Goal: Task Accomplishment & Management: Manage account settings

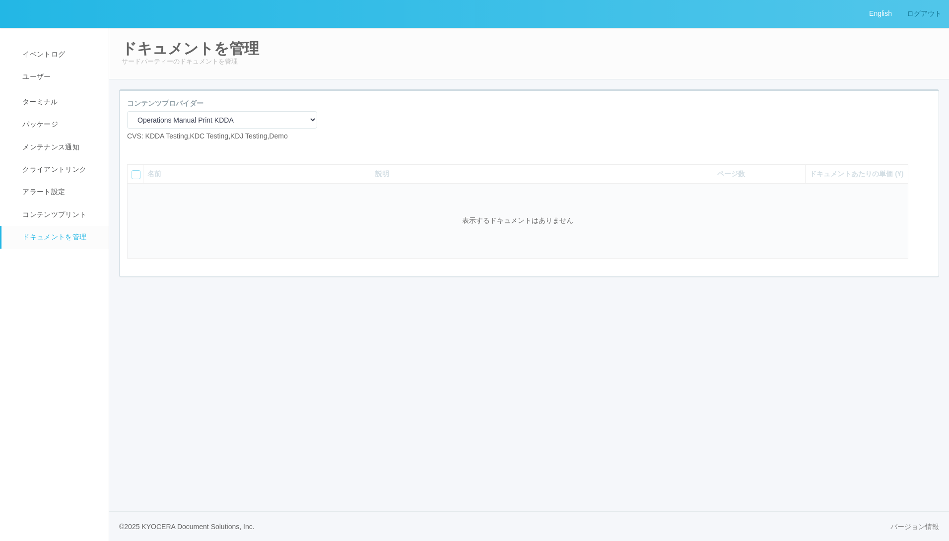
click at [930, 18] on link "ログアウト" at bounding box center [925, 13] width 50 height 27
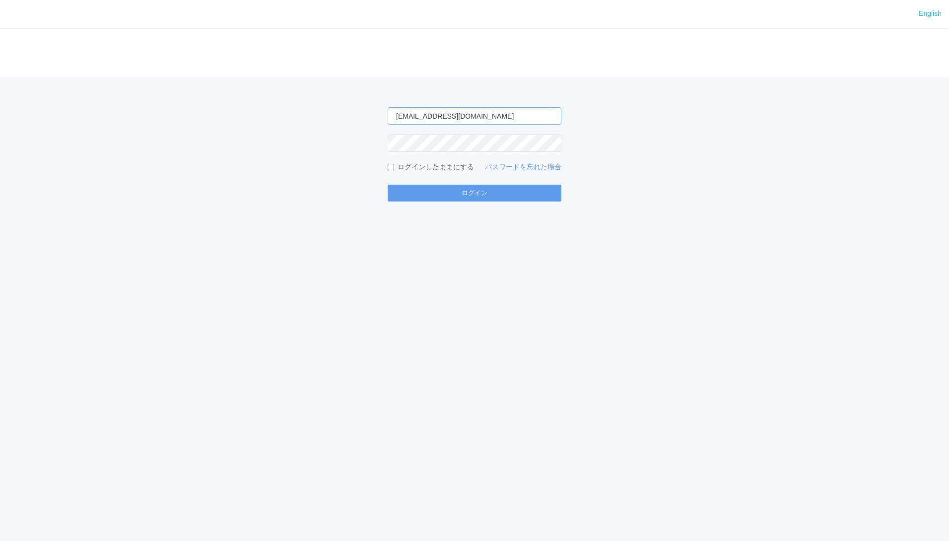
click at [507, 111] on input "[EMAIL_ADDRESS][DOMAIN_NAME]" at bounding box center [475, 115] width 174 height 17
type input "[EMAIL_ADDRESS][DOMAIN_NAME]"
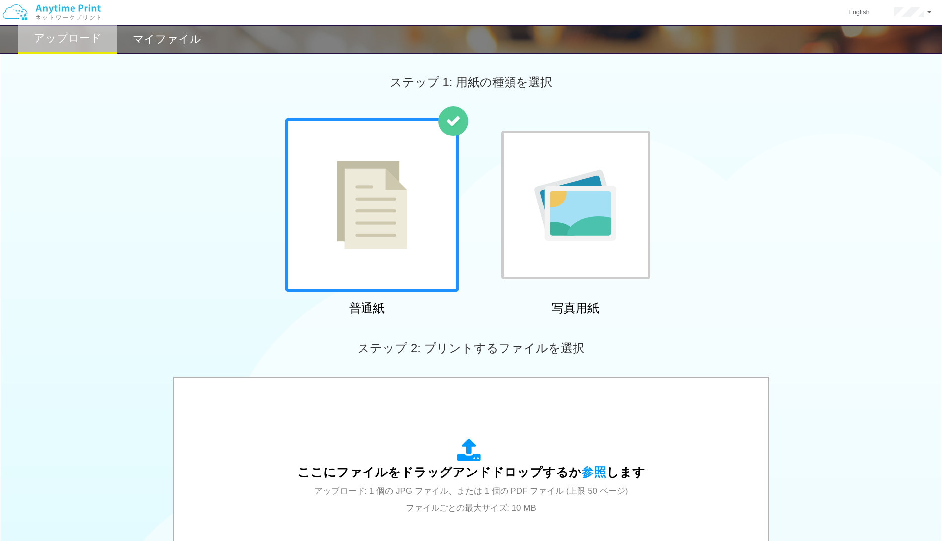
scroll to position [214, 0]
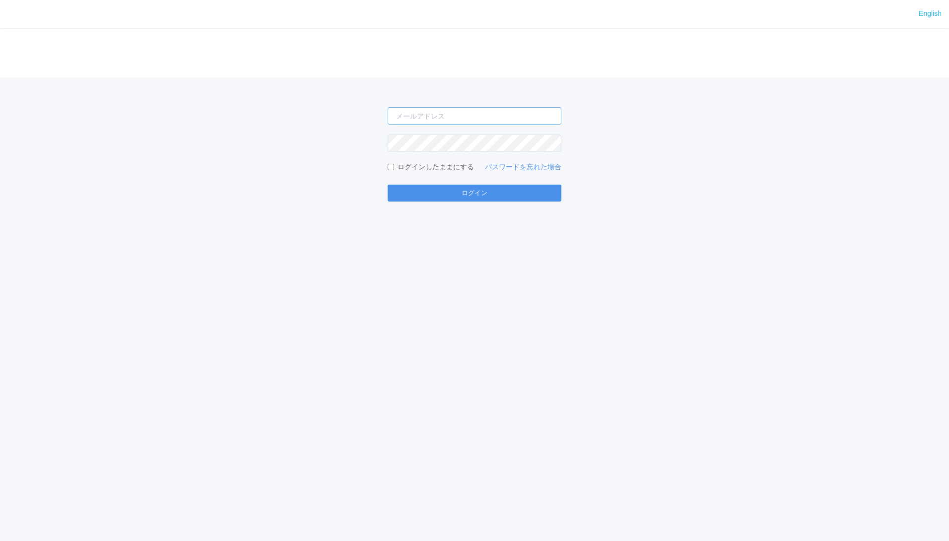
type input "jp-atp-admin@dj.kyocera.com"
click at [474, 199] on button "ログイン" at bounding box center [475, 193] width 174 height 17
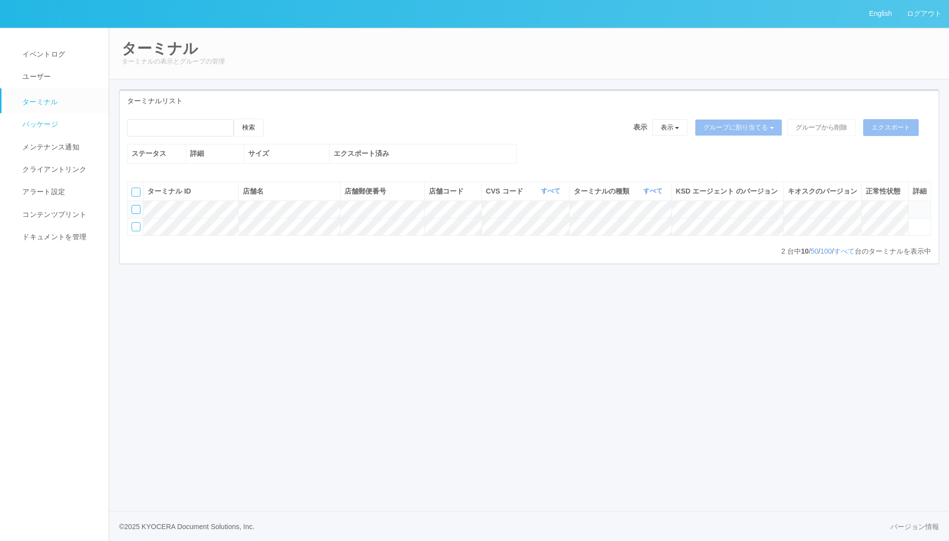
click at [54, 132] on link "パッケージ" at bounding box center [59, 124] width 116 height 22
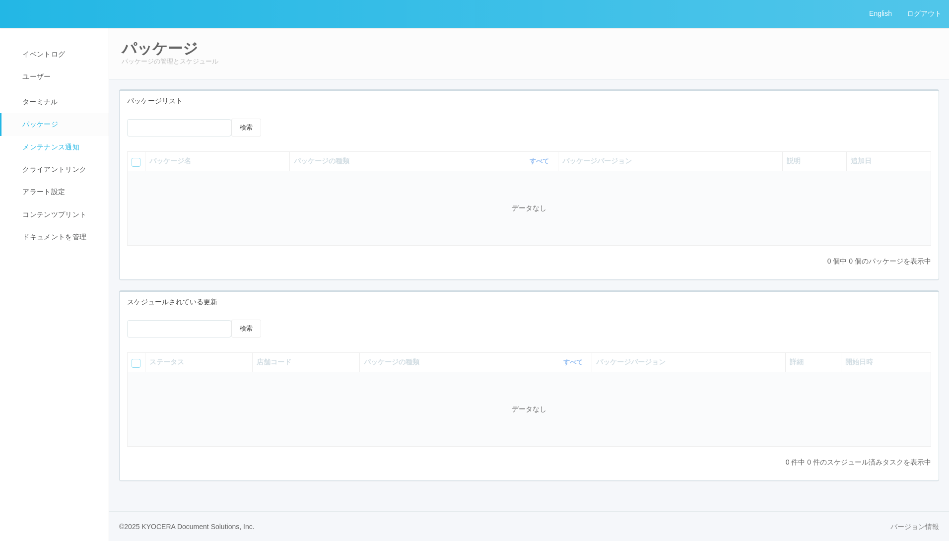
click at [51, 143] on span "メンテナンス通知" at bounding box center [50, 147] width 60 height 8
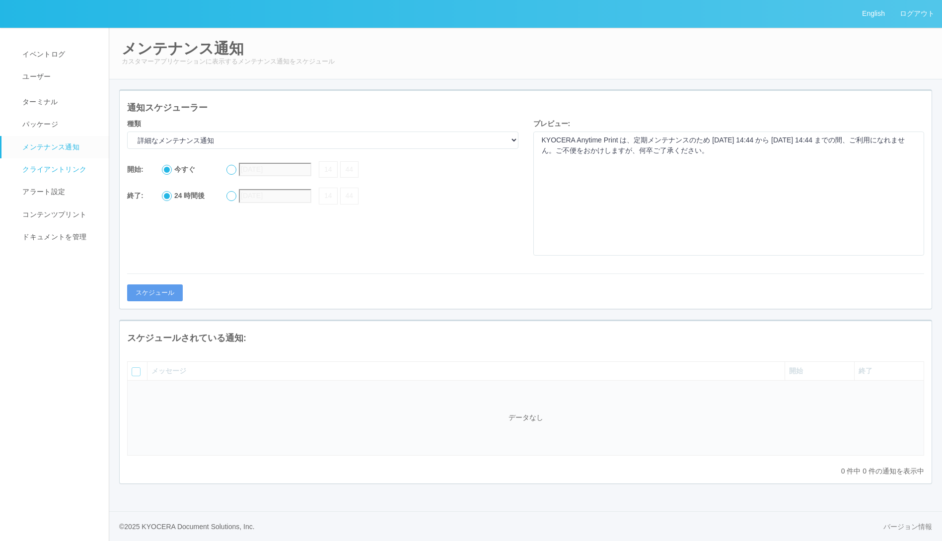
click at [51, 164] on link "クライアントリンク" at bounding box center [59, 169] width 116 height 22
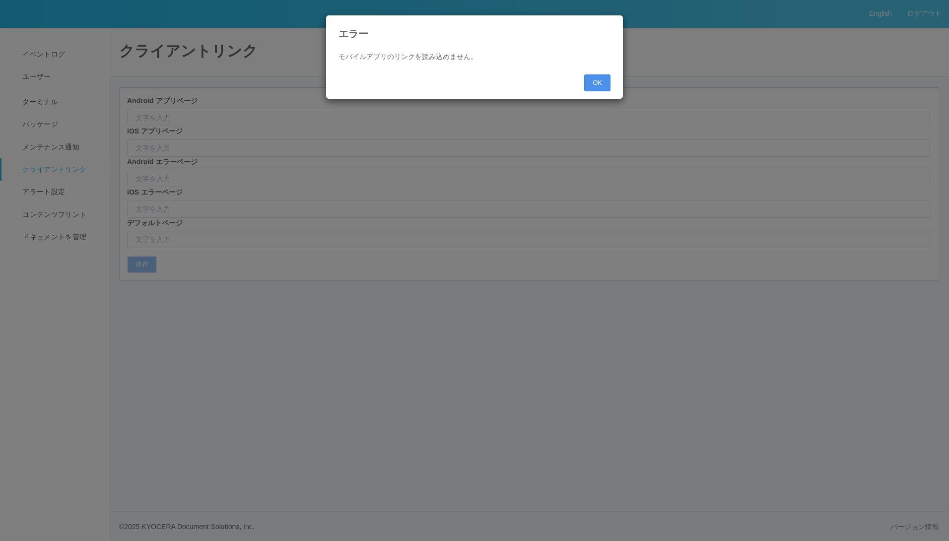
click at [601, 81] on button "OK" at bounding box center [597, 82] width 26 height 17
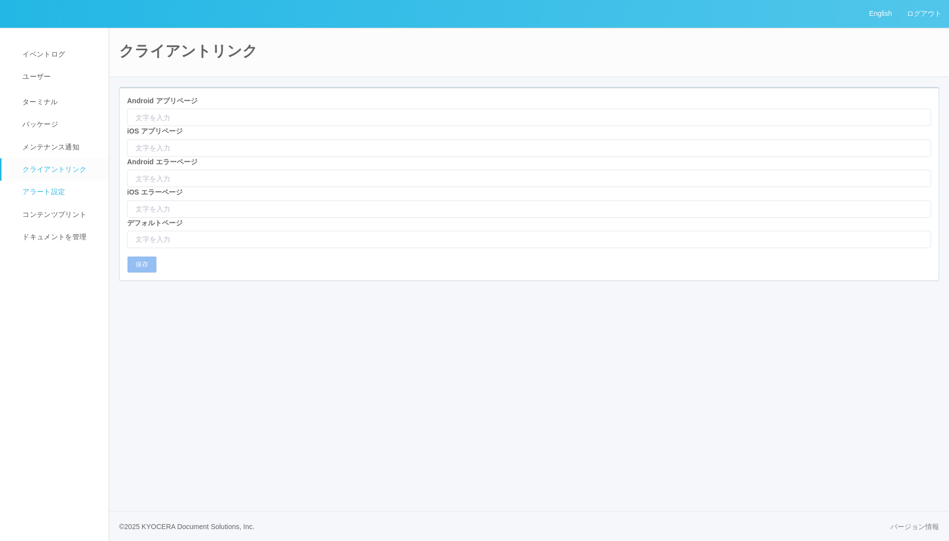
click at [50, 193] on span "アラート設定" at bounding box center [42, 192] width 45 height 8
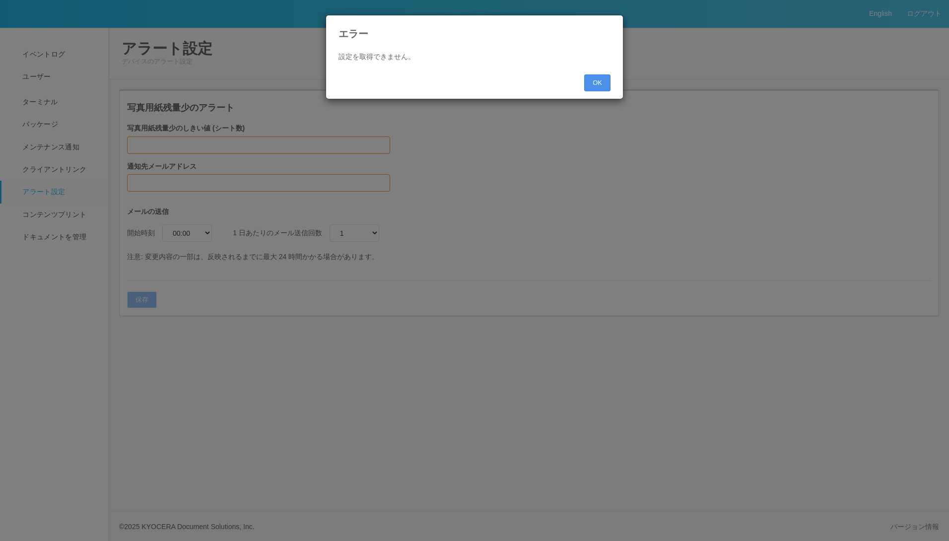
click at [606, 86] on button "OK" at bounding box center [597, 82] width 26 height 17
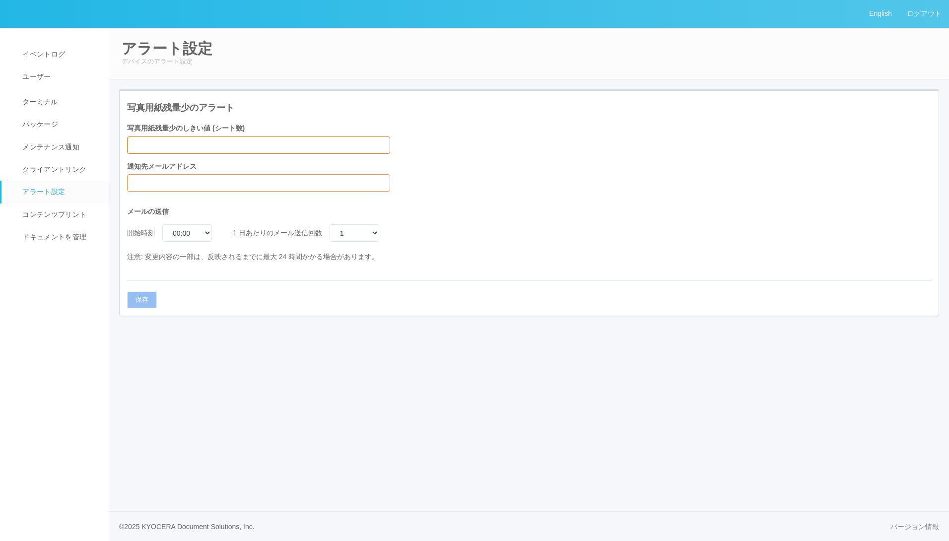
click at [207, 144] on input "写真用紙残量少のしきい値 (シート数)" at bounding box center [258, 145] width 263 height 17
type input "1000000"
click at [208, 183] on input "通知先メールアドレス" at bounding box center [258, 182] width 263 height 17
type input "masaya.wake@dc.kyocera.com"
click at [208, 233] on select "00:00 01:00 02:00 03:00 04:00 05:00 06:00 07:00 08:00 09:00 10:00 11:00 12:00 1…" at bounding box center [187, 232] width 50 height 17
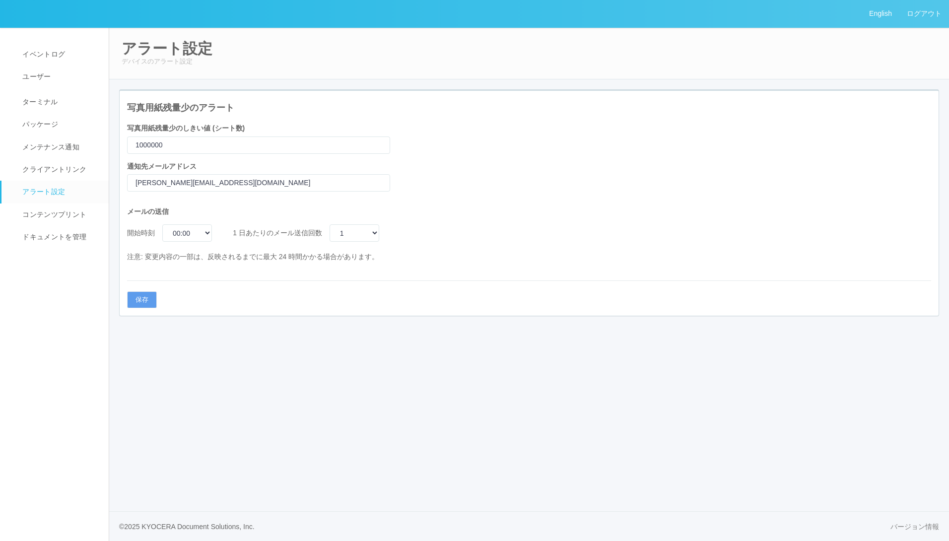
click at [494, 320] on div "写真用紙残量少のアラート 写真用紙残量少のしきい値 (シート数) 1000000 通知先メールアドレス masaya.wake@dc.kyocera.com …" at bounding box center [529, 207] width 835 height 237
click at [193, 229] on select "00:00 01:00 02:00 03:00 04:00 05:00 06:00 07:00 08:00 09:00 10:00 11:00 12:00 1…" at bounding box center [187, 232] width 50 height 17
select select "15"
click at [162, 224] on select "00:00 01:00 02:00 03:00 04:00 05:00 06:00 07:00 08:00 09:00 10:00 11:00 12:00 1…" at bounding box center [187, 232] width 50 height 17
click at [141, 302] on button "保存" at bounding box center [142, 299] width 30 height 17
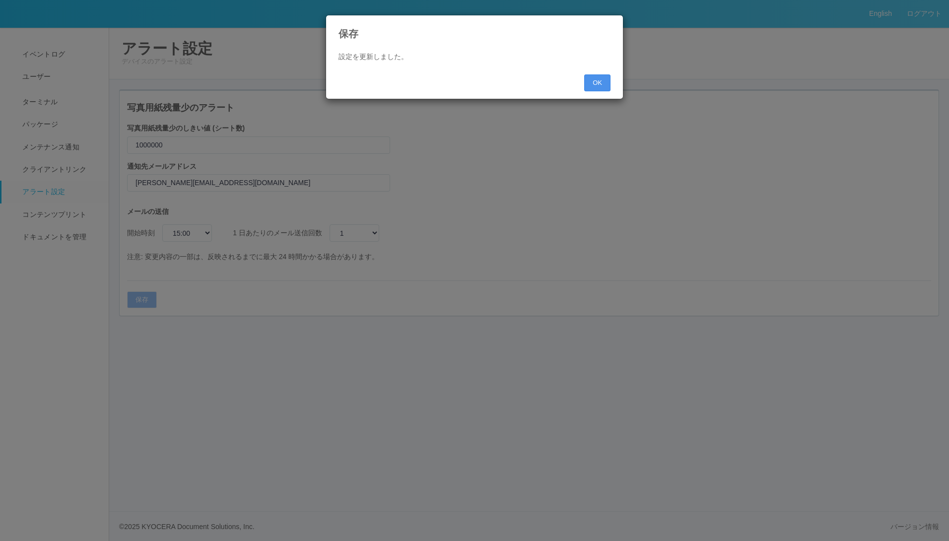
click at [600, 82] on button "OK" at bounding box center [597, 82] width 26 height 17
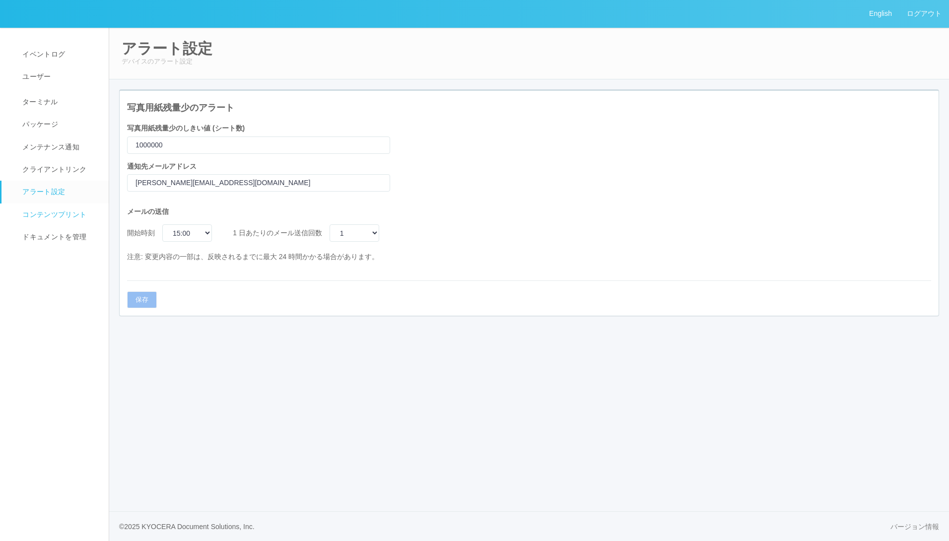
click at [39, 211] on span "コンテンツプリント" at bounding box center [53, 214] width 67 height 8
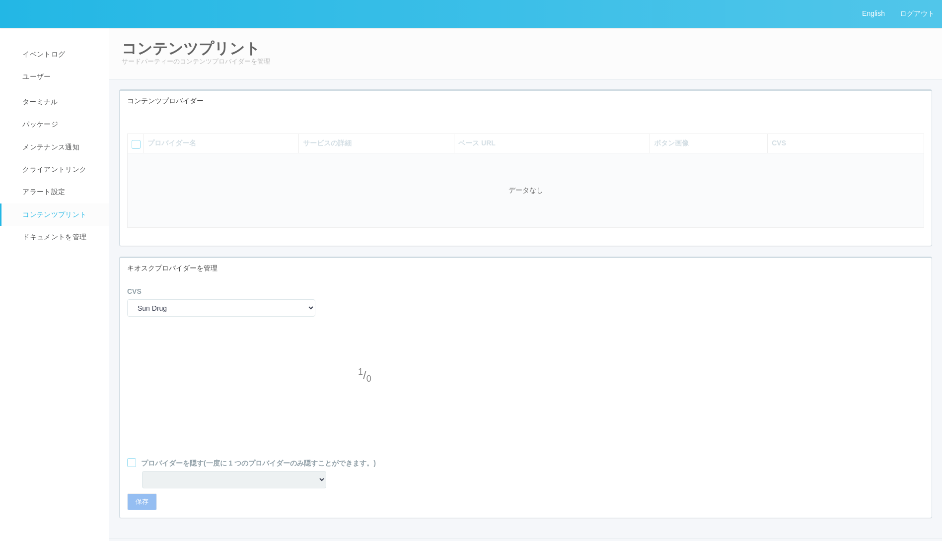
click at [135, 119] on icon at bounding box center [135, 119] width 0 height 0
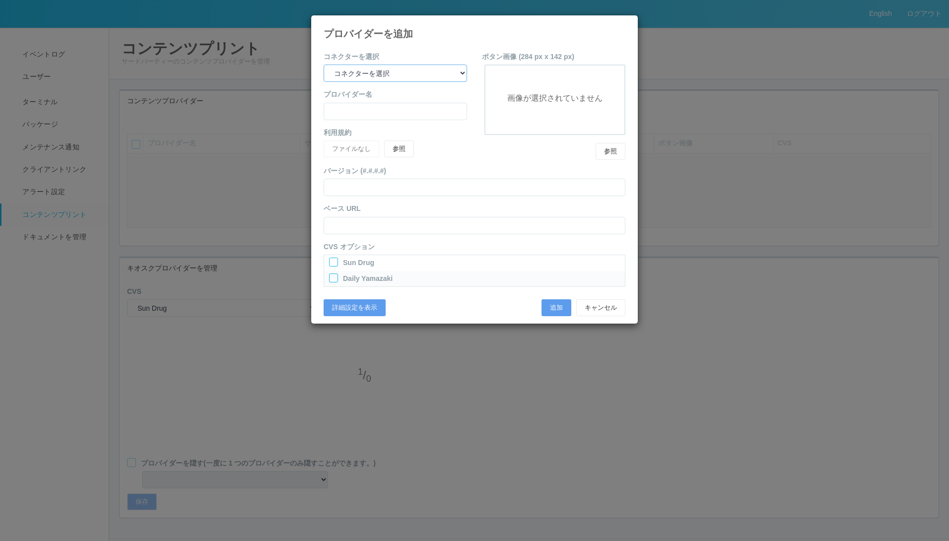
click at [457, 67] on select "コネクターを選択 yamaha-music bit omp keiba busica telecommute-support" at bounding box center [395, 73] width 143 height 17
select select "yamaha-music"
click at [324, 65] on select "コネクターを選択 yamaha-music bit omp keiba busica telecommute-support" at bounding box center [395, 73] width 143 height 17
type input "Yamaha Music"
type input "https://nps.qa.print-gakufu.com/"
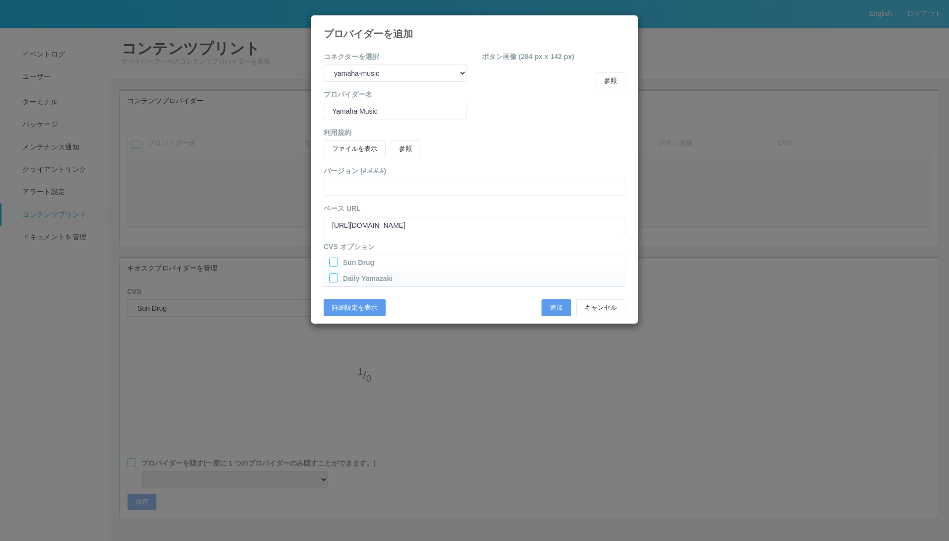
click at [332, 262] on div at bounding box center [333, 262] width 9 height 9
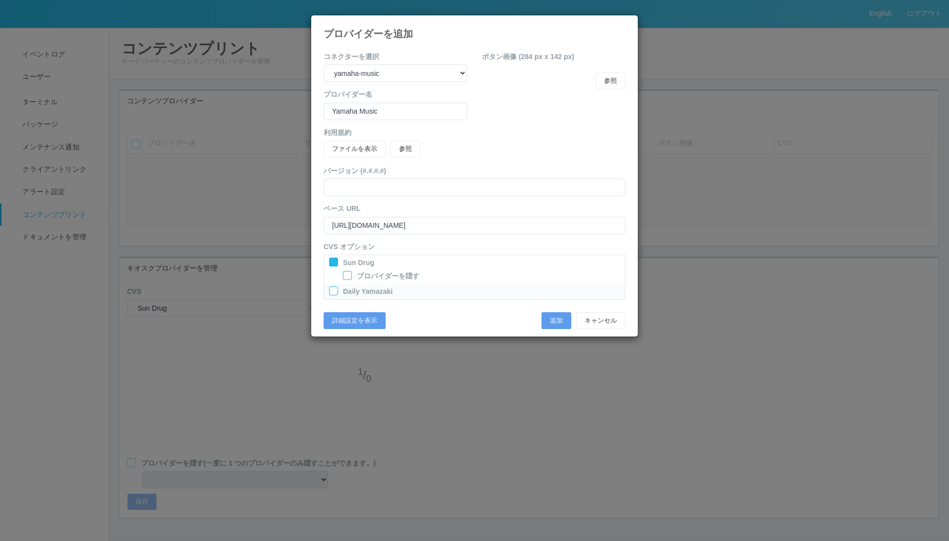
click at [335, 288] on div at bounding box center [333, 290] width 9 height 9
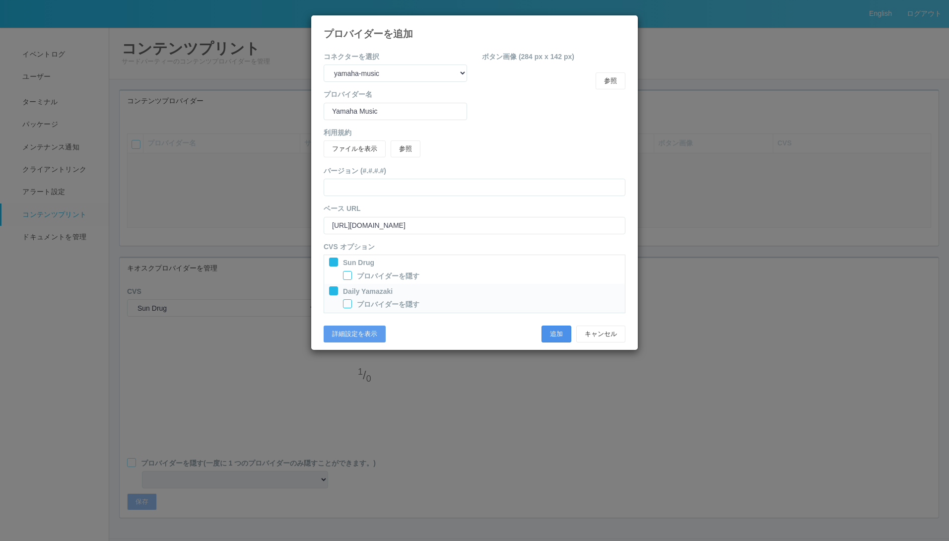
click at [559, 336] on button "追加" at bounding box center [557, 334] width 30 height 17
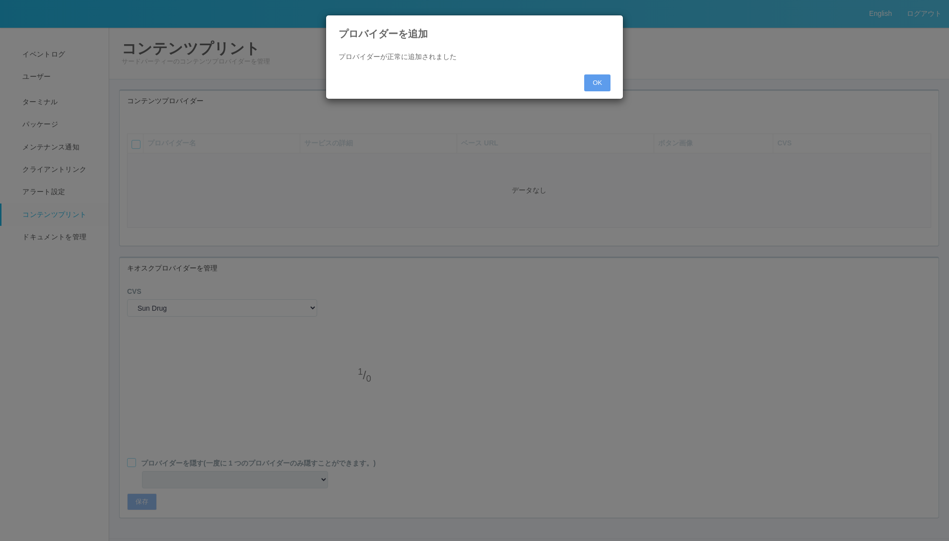
select select "0"
click at [596, 80] on button "OK" at bounding box center [597, 82] width 26 height 17
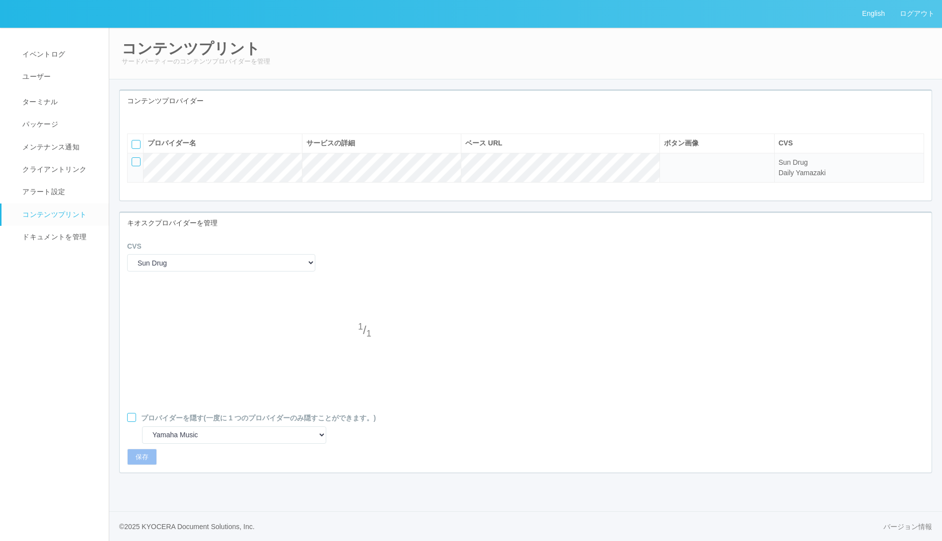
click at [135, 119] on icon at bounding box center [135, 119] width 0 height 0
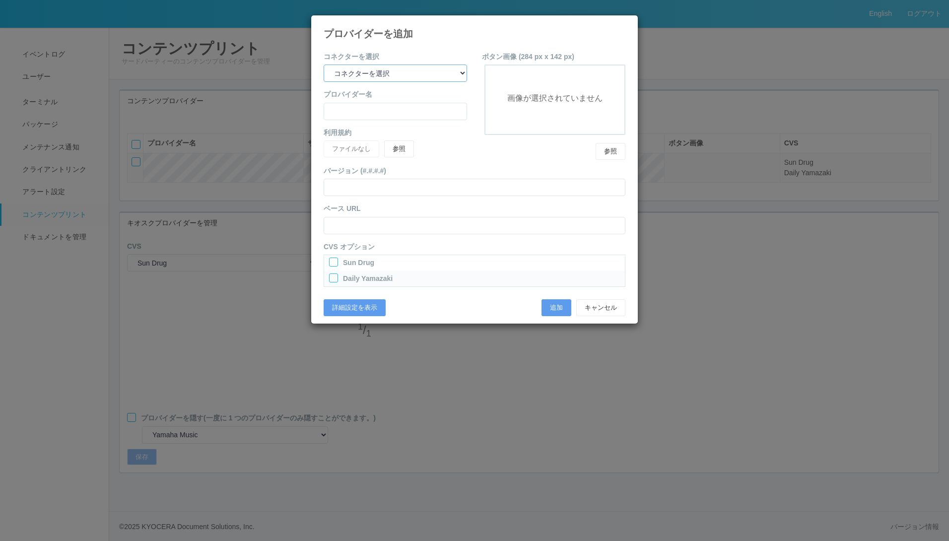
drag, startPoint x: 426, startPoint y: 66, endPoint x: 423, endPoint y: 73, distance: 8.0
click at [426, 68] on select "コネクターを選択 yamaha-music bit omp keiba busica telecommute-support" at bounding box center [395, 73] width 143 height 17
select select "omp"
click at [324, 65] on select "コネクターを選択 yamaha-music bit omp keiba busica telecommute-support" at bounding box center [395, 73] width 143 height 17
type input "Operations Manual Print"
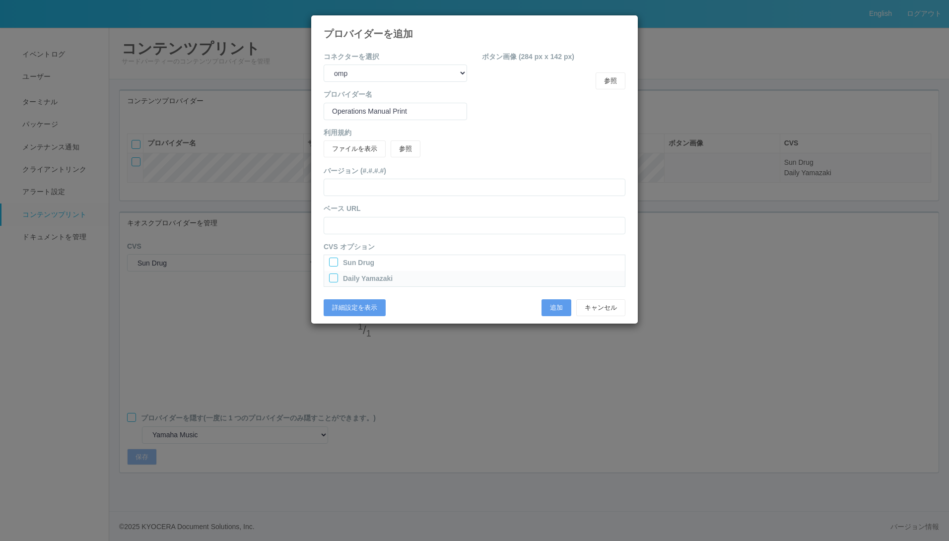
click at [336, 264] on div "Sun Drug" at bounding box center [474, 264] width 291 height 13
click at [335, 277] on div at bounding box center [333, 278] width 9 height 9
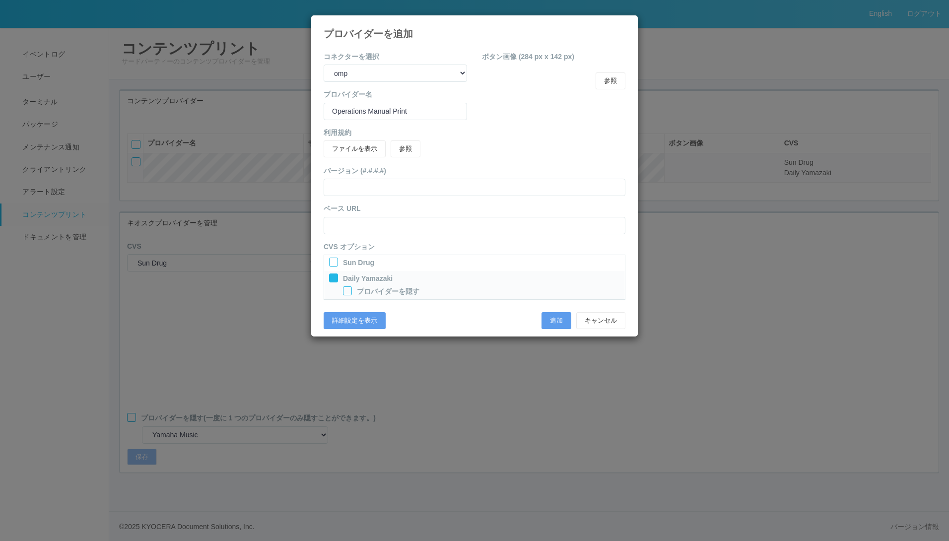
click at [333, 265] on div at bounding box center [333, 262] width 9 height 9
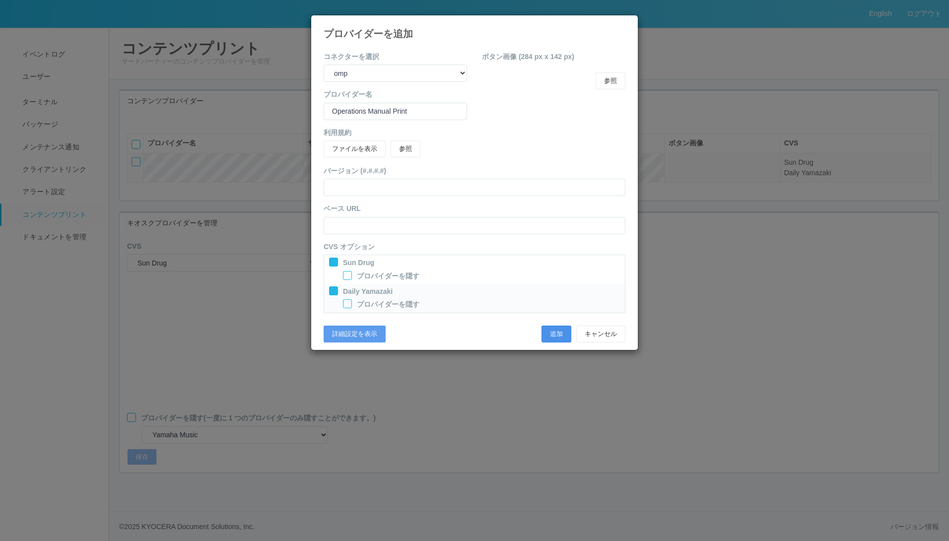
click at [558, 331] on button "追加" at bounding box center [557, 334] width 30 height 17
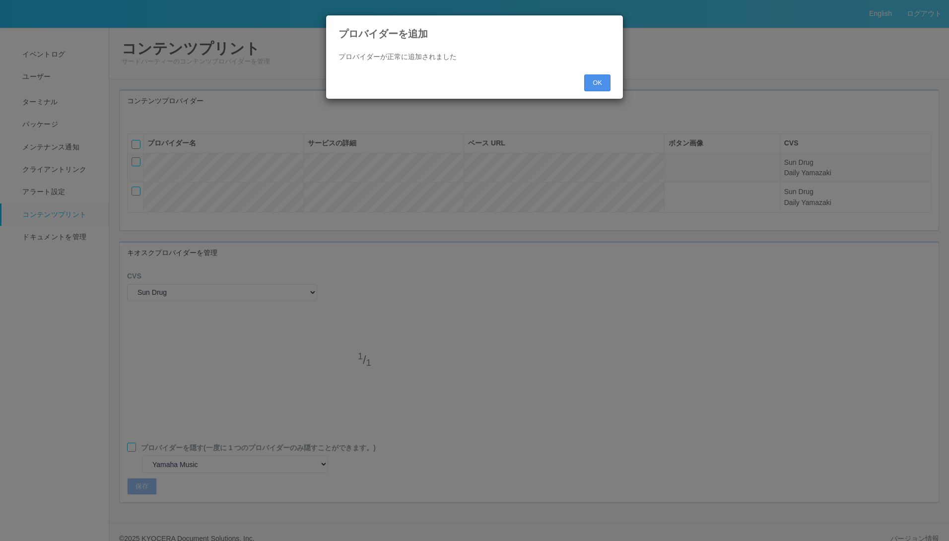
click at [599, 80] on button "OK" at bounding box center [597, 82] width 26 height 17
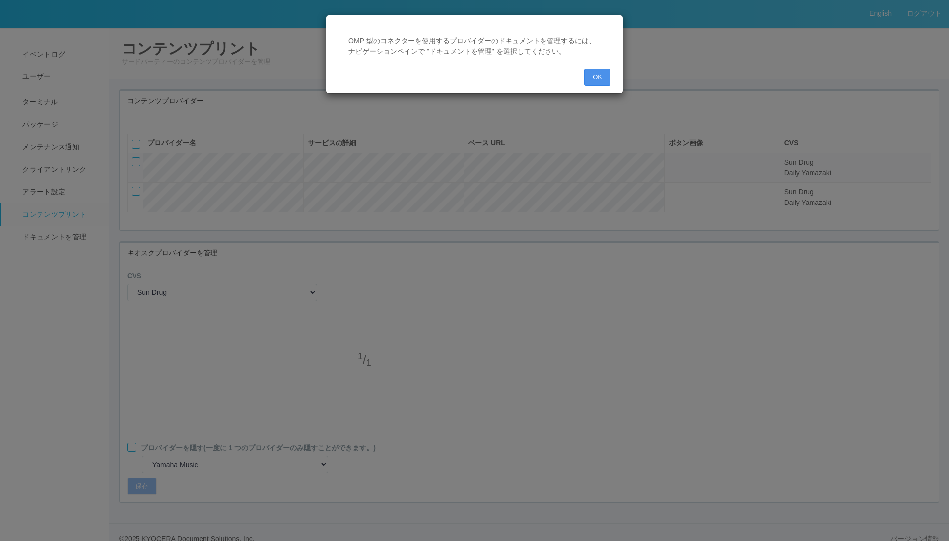
click at [602, 79] on button "OK" at bounding box center [597, 77] width 26 height 17
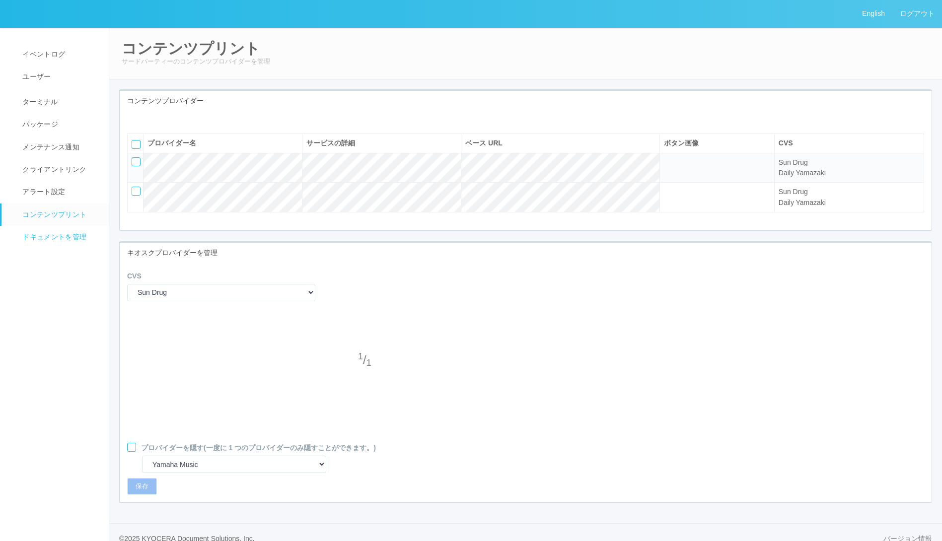
click at [72, 241] on span "ドキュメントを管理" at bounding box center [53, 237] width 67 height 8
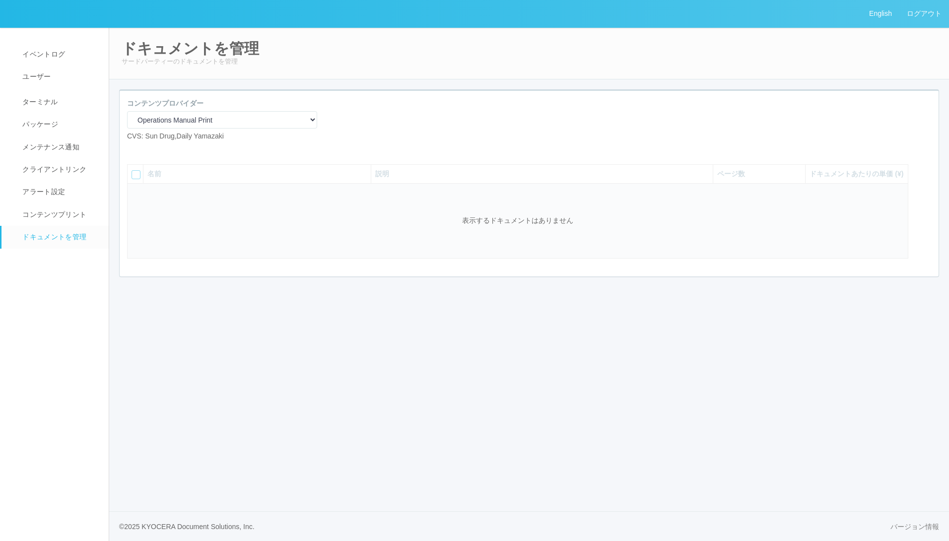
click at [135, 149] on icon at bounding box center [135, 149] width 0 height 0
select select "A4"
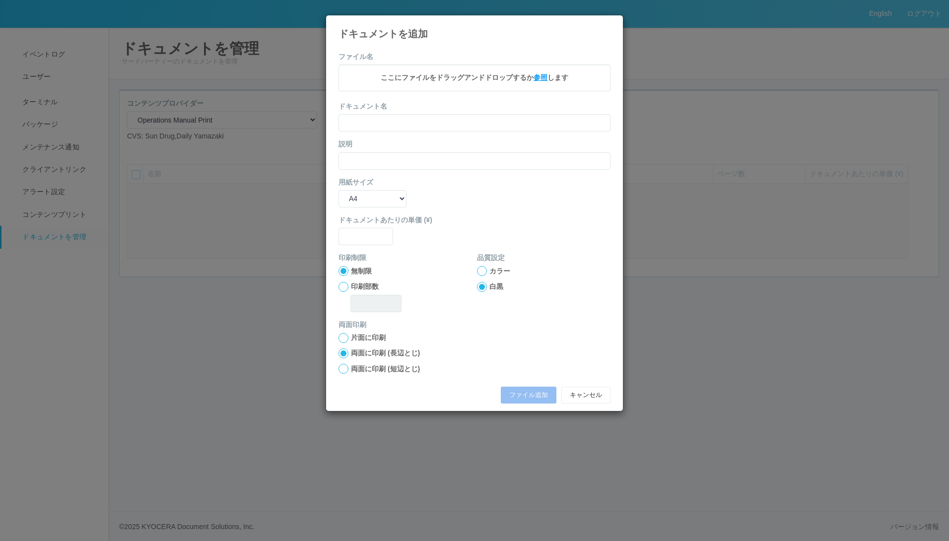
click at [542, 75] on span "参照" at bounding box center [541, 77] width 14 height 8
click at [611, 23] on icon at bounding box center [611, 23] width 0 height 0
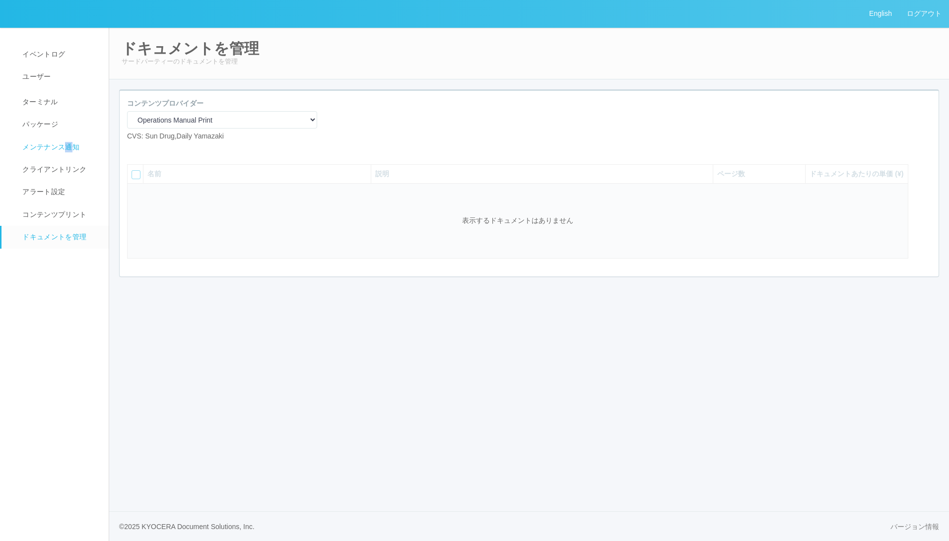
click at [67, 141] on link "メンテナンス通知" at bounding box center [59, 147] width 116 height 22
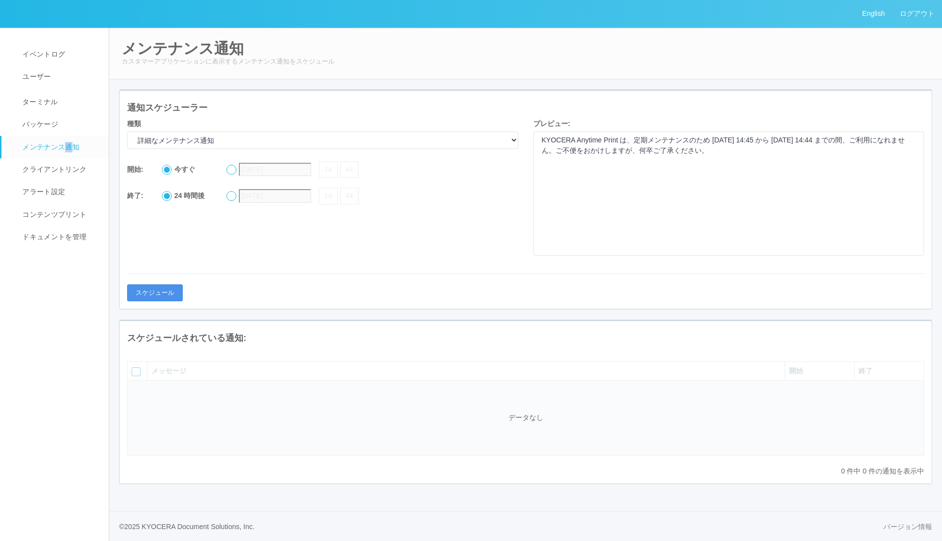
click at [140, 297] on button "スケジュール" at bounding box center [155, 292] width 56 height 17
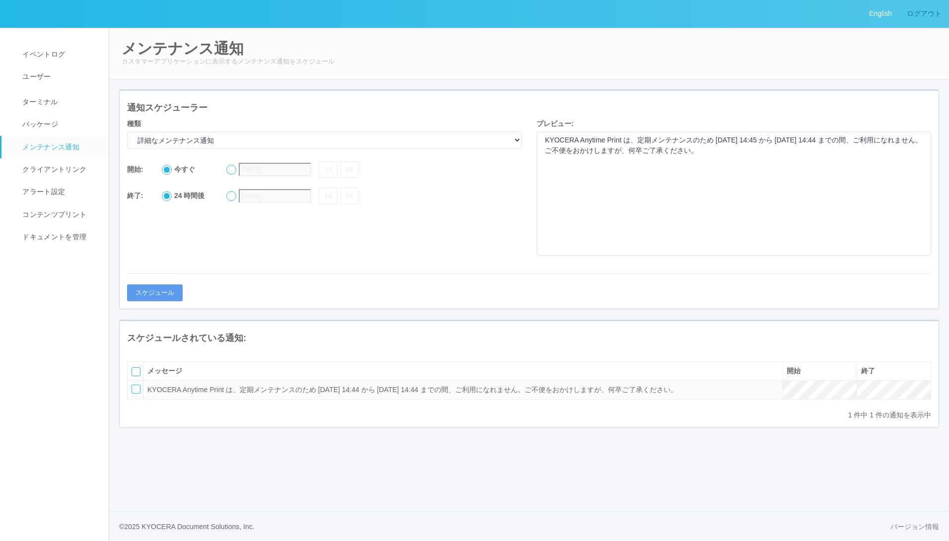
click at [924, 19] on link "ログアウト" at bounding box center [925, 13] width 50 height 27
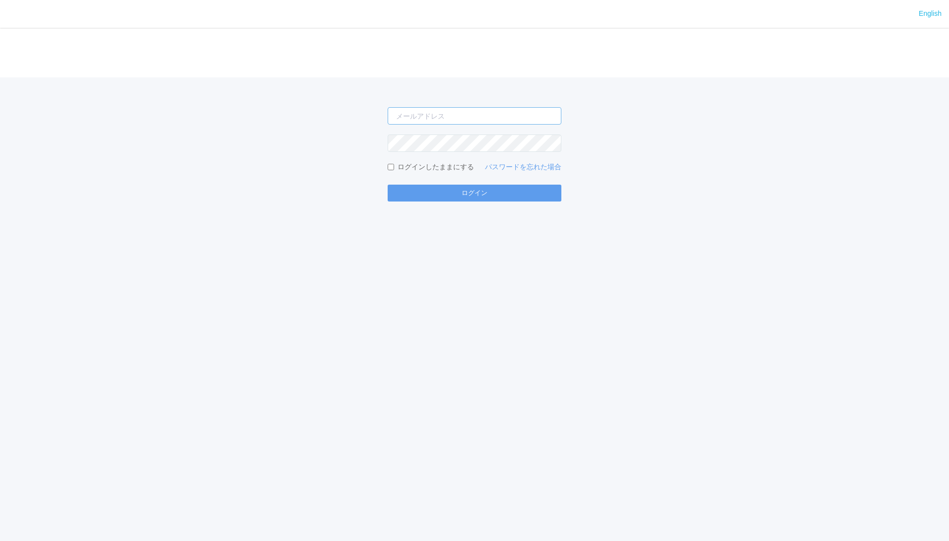
type input "jp-atp-admin@dj.kyocera.com"
type input "[EMAIL_ADDRESS][DOMAIN_NAME]"
click at [491, 196] on button "ログイン" at bounding box center [475, 193] width 174 height 17
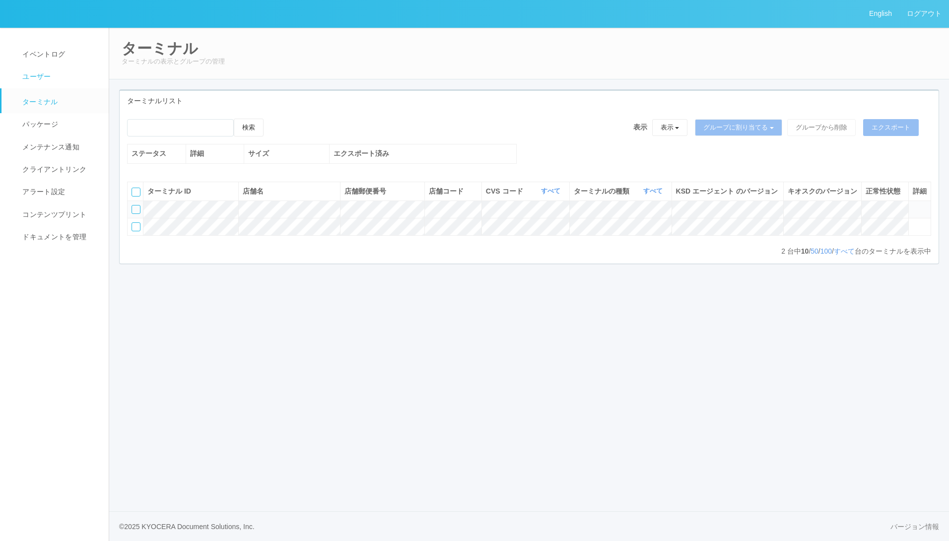
click at [43, 69] on link "ユーザー" at bounding box center [59, 77] width 116 height 22
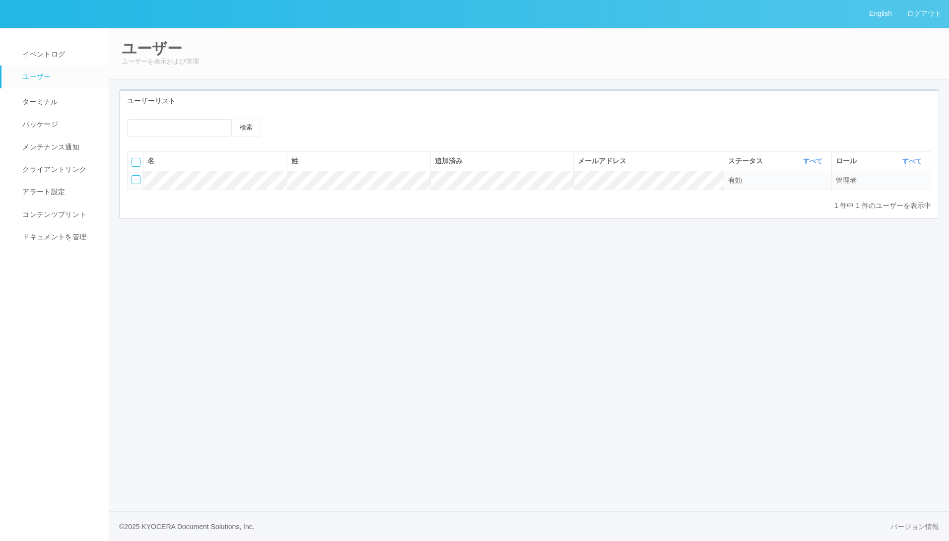
click at [283, 127] on icon at bounding box center [283, 127] width 0 height 0
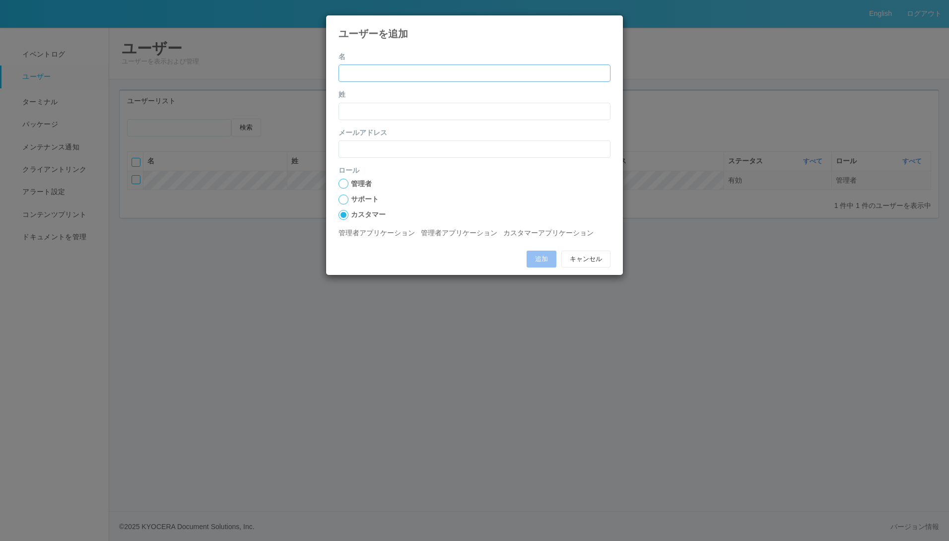
click at [407, 73] on input "name" at bounding box center [475, 73] width 272 height 17
type input "雅也"
type input "和氣"
type input "masaya.wake@dc.kyocera.com"
click at [345, 197] on div at bounding box center [344, 200] width 10 height 10
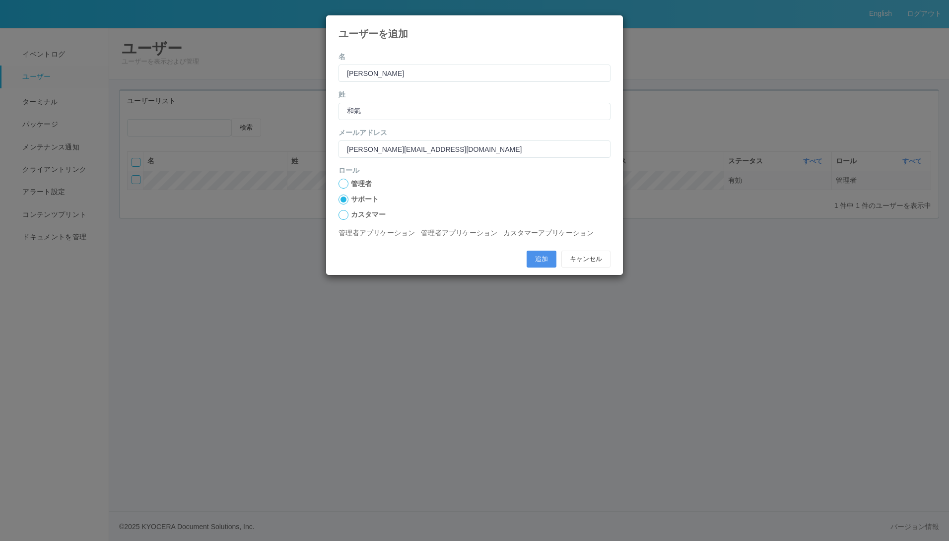
click at [533, 253] on button "追加" at bounding box center [542, 259] width 30 height 17
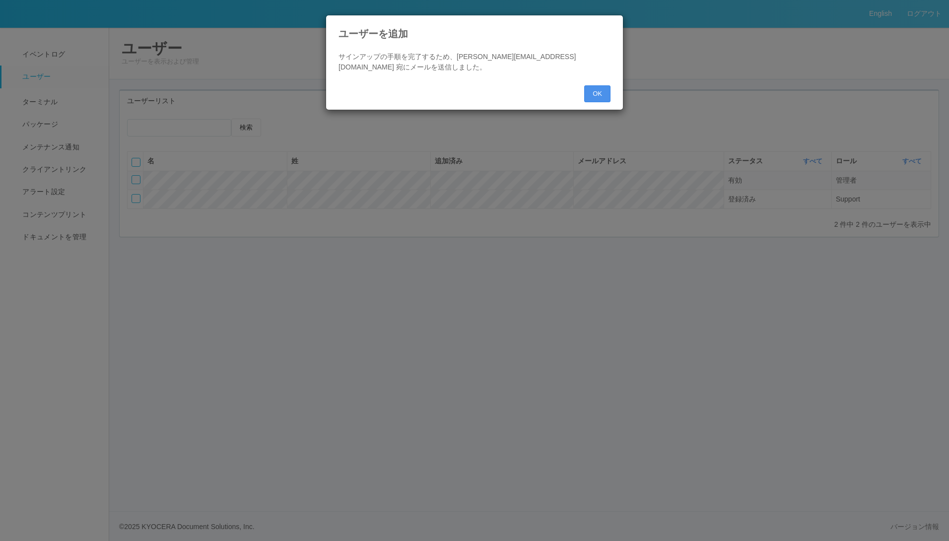
click at [597, 95] on button "OK" at bounding box center [597, 93] width 26 height 17
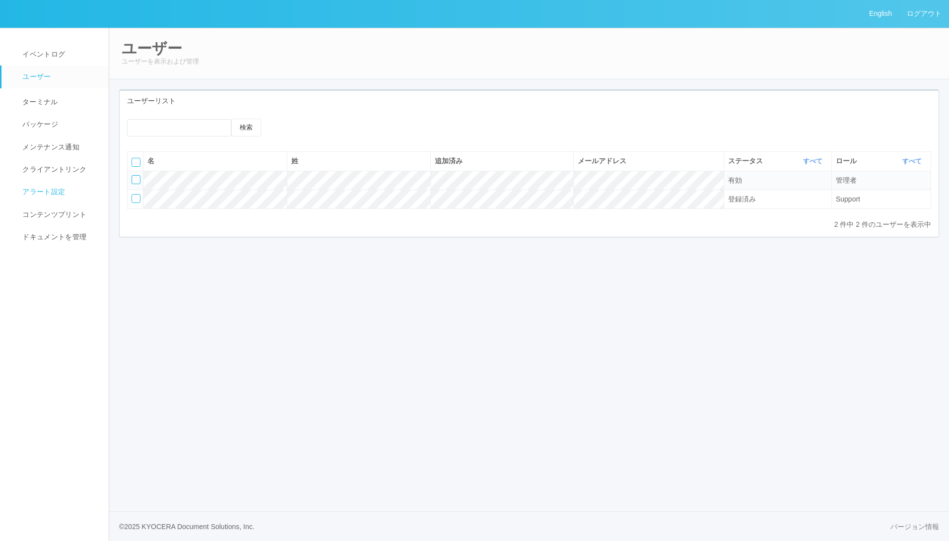
click at [61, 192] on span "アラート設定" at bounding box center [42, 192] width 45 height 8
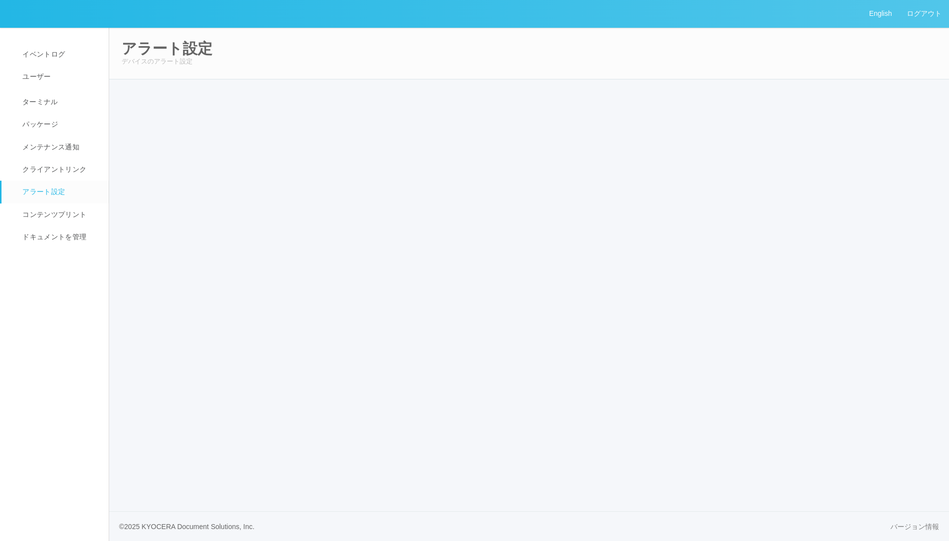
select select "15"
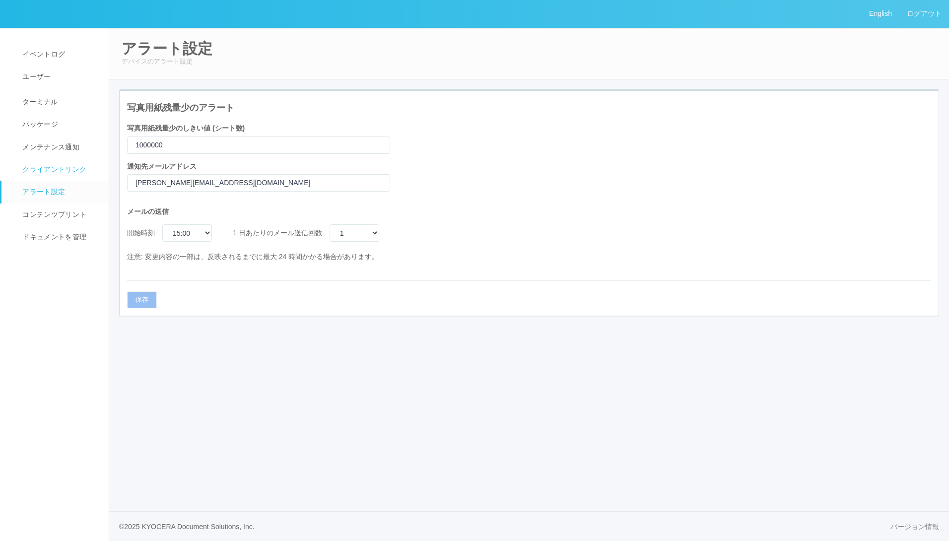
click at [62, 164] on link "クライアントリンク" at bounding box center [59, 169] width 116 height 22
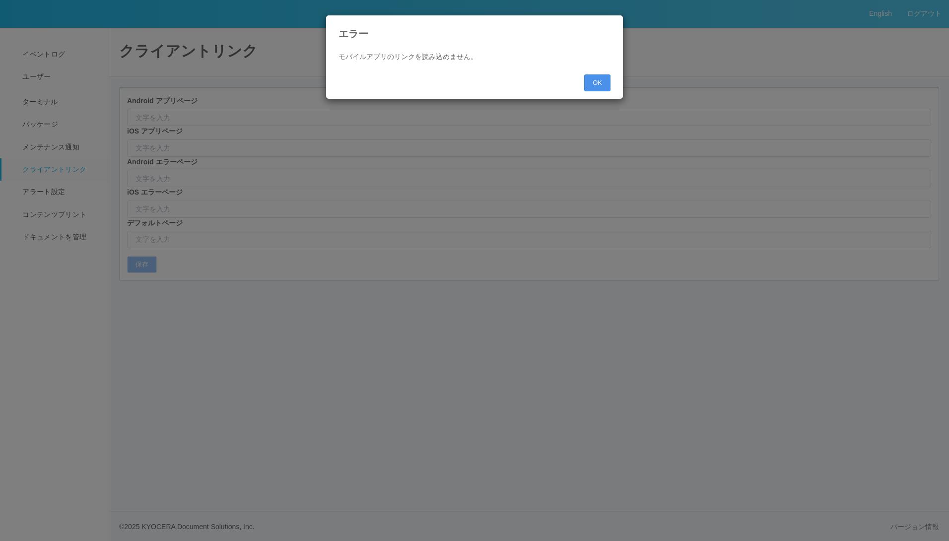
click at [598, 80] on button "OK" at bounding box center [597, 82] width 26 height 17
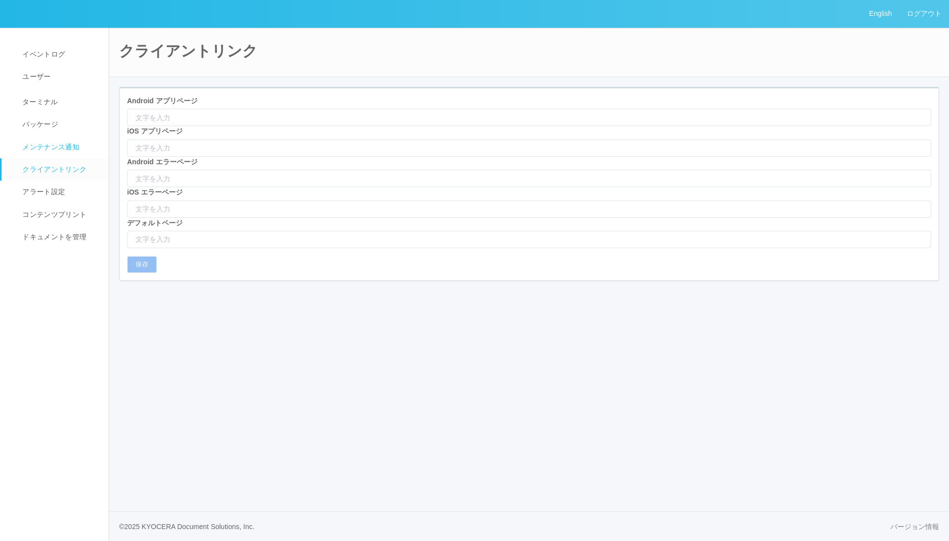
click at [23, 145] on span "メンテナンス通知" at bounding box center [50, 147] width 60 height 8
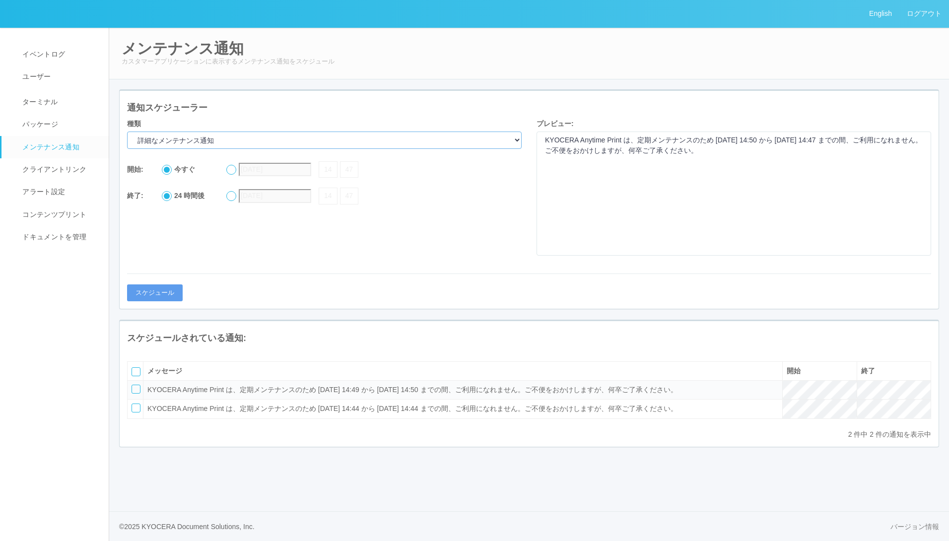
click at [250, 139] on select "詳細なメンテナンス通知 現在メンテナンス中 拡張メンテナンス" at bounding box center [324, 140] width 395 height 17
select select "Extended maintenance"
click at [127, 132] on select "詳細なメンテナンス通知 現在メンテナンス中 拡張メンテナンス" at bounding box center [324, 140] width 395 height 17
click at [232, 175] on div at bounding box center [231, 170] width 10 height 10
click at [232, 201] on div at bounding box center [231, 196] width 10 height 10
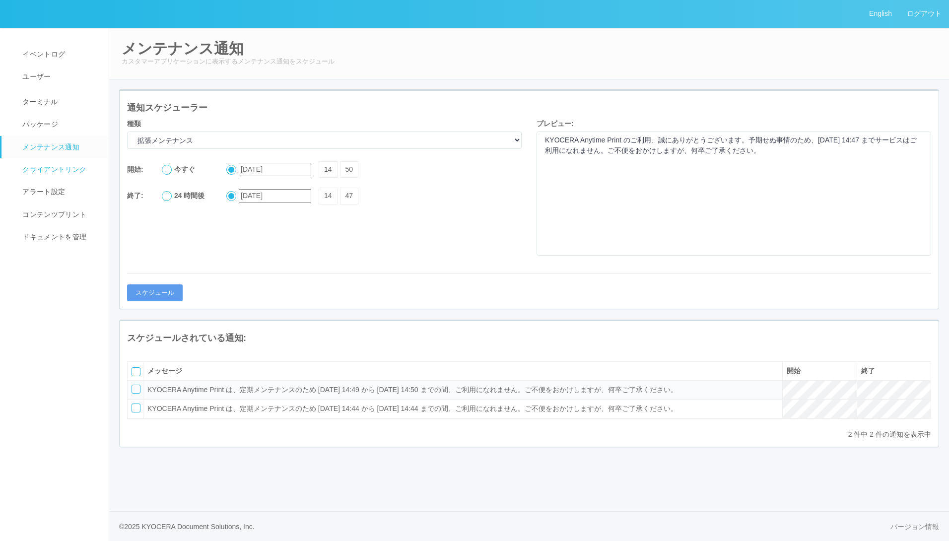
click at [65, 173] on span "クライアントリンク" at bounding box center [53, 169] width 67 height 8
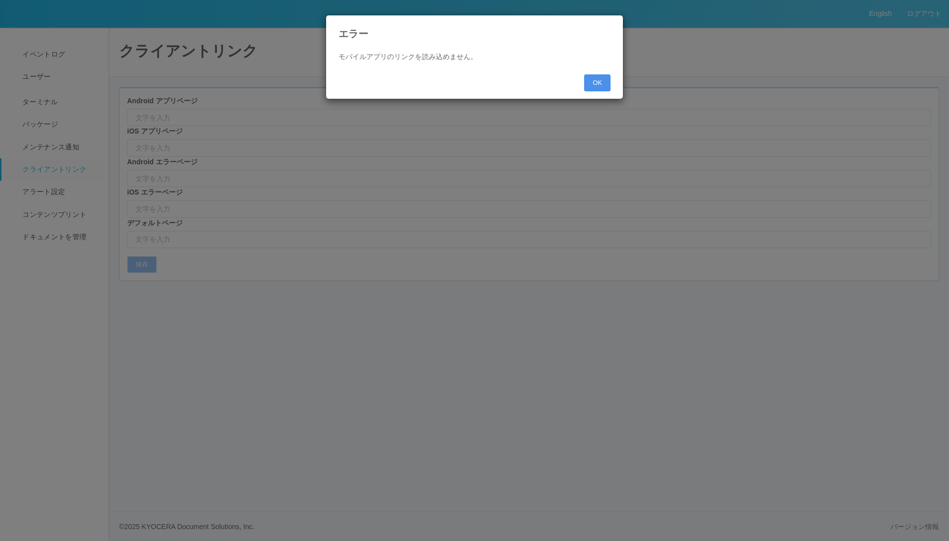
click at [599, 82] on button "OK" at bounding box center [597, 82] width 26 height 17
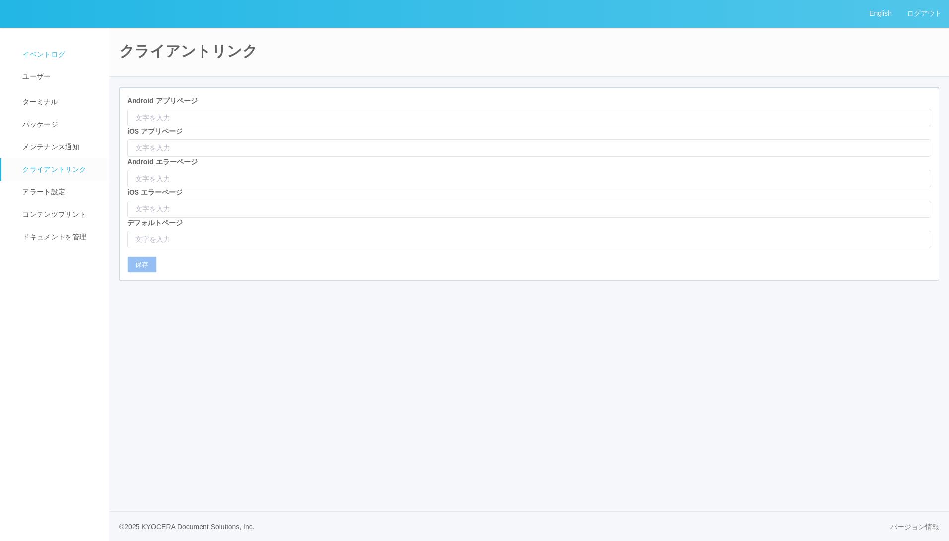
click at [33, 60] on link "イベントログ" at bounding box center [59, 54] width 116 height 22
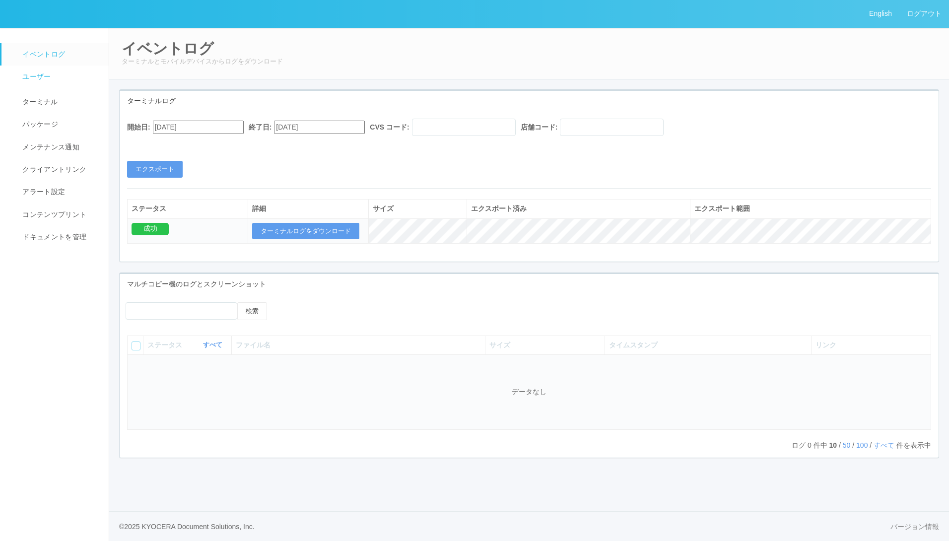
click at [47, 70] on link "ユーザー" at bounding box center [59, 77] width 116 height 22
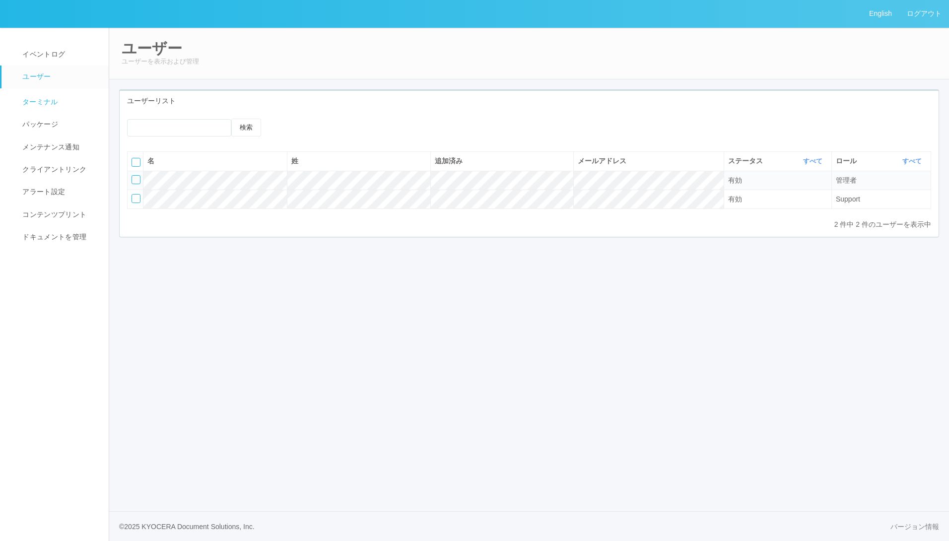
click at [41, 96] on link "ターミナル" at bounding box center [59, 100] width 116 height 25
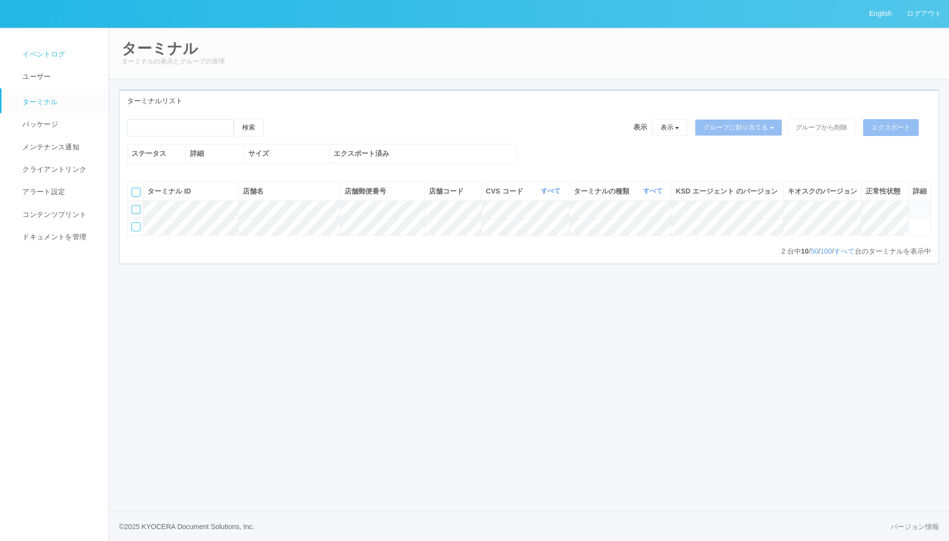
click at [56, 54] on span "イベントログ" at bounding box center [42, 54] width 45 height 8
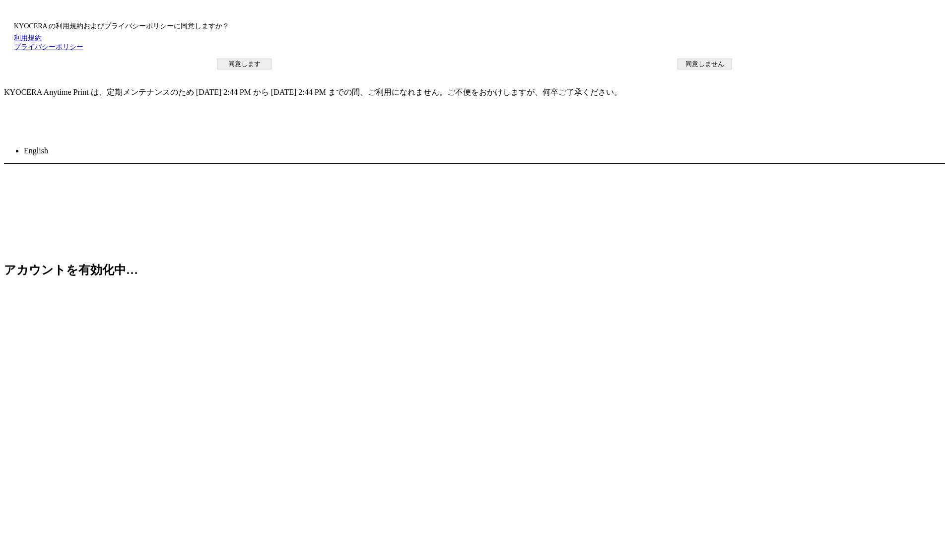
click at [272, 70] on button "同意します" at bounding box center [244, 64] width 55 height 11
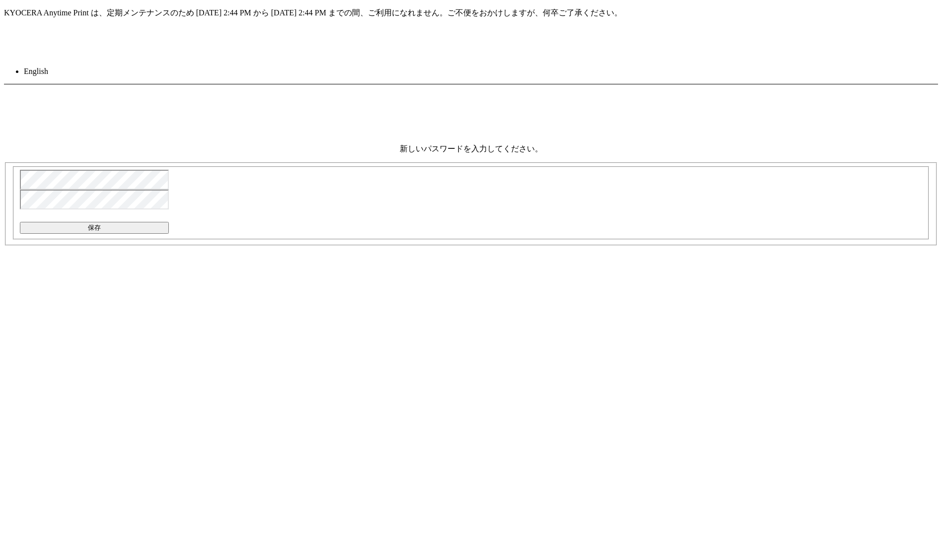
click at [169, 234] on button "保存" at bounding box center [94, 228] width 149 height 12
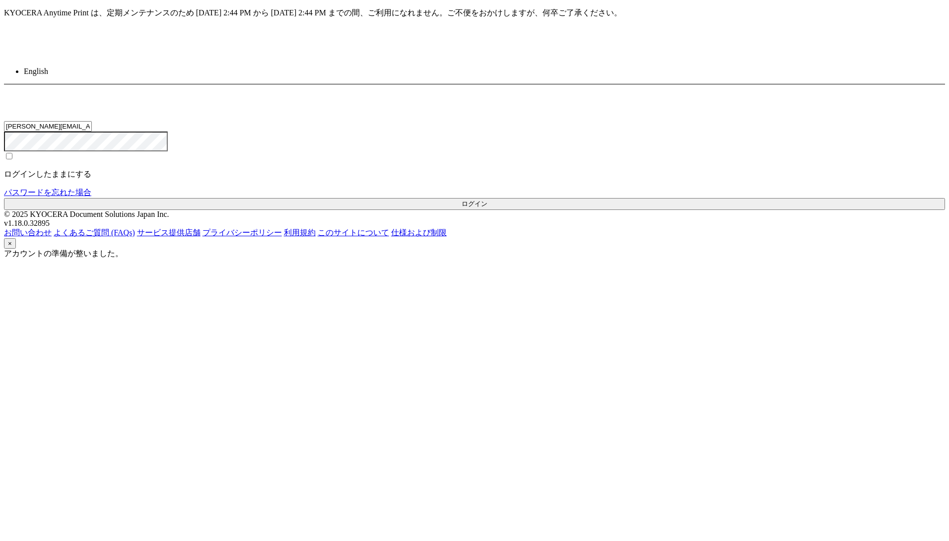
click at [468, 210] on button "ログイン" at bounding box center [474, 204] width 941 height 12
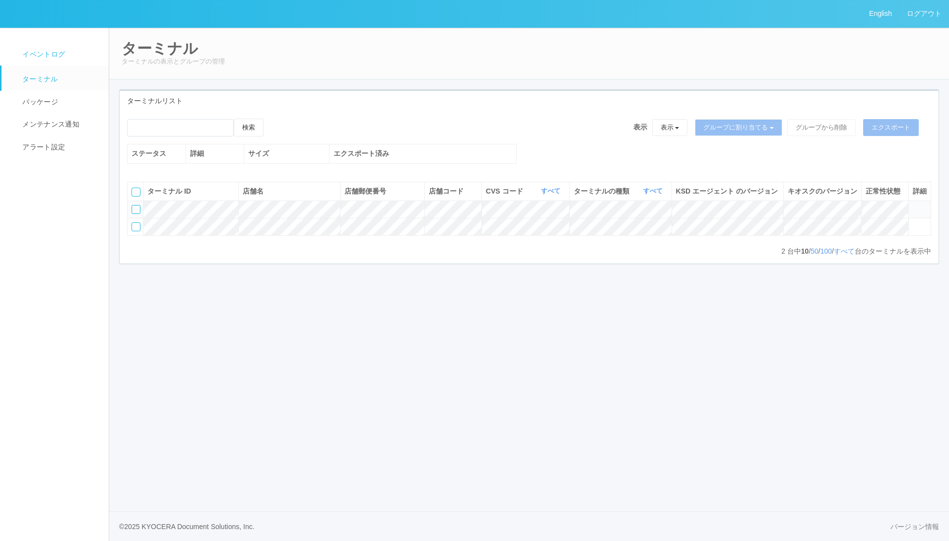
click at [34, 58] on span "イベントログ" at bounding box center [42, 54] width 45 height 8
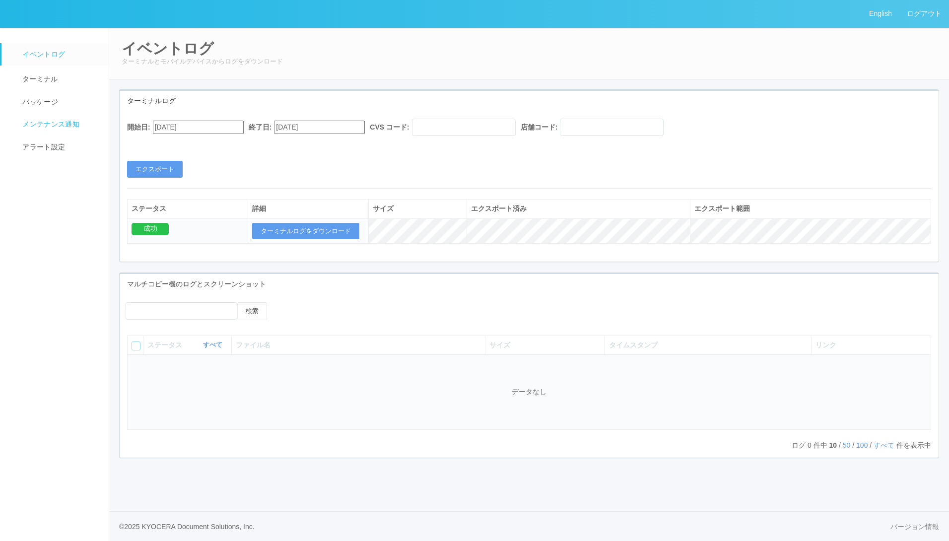
click at [56, 126] on span "メンテナンス通知" at bounding box center [50, 124] width 60 height 8
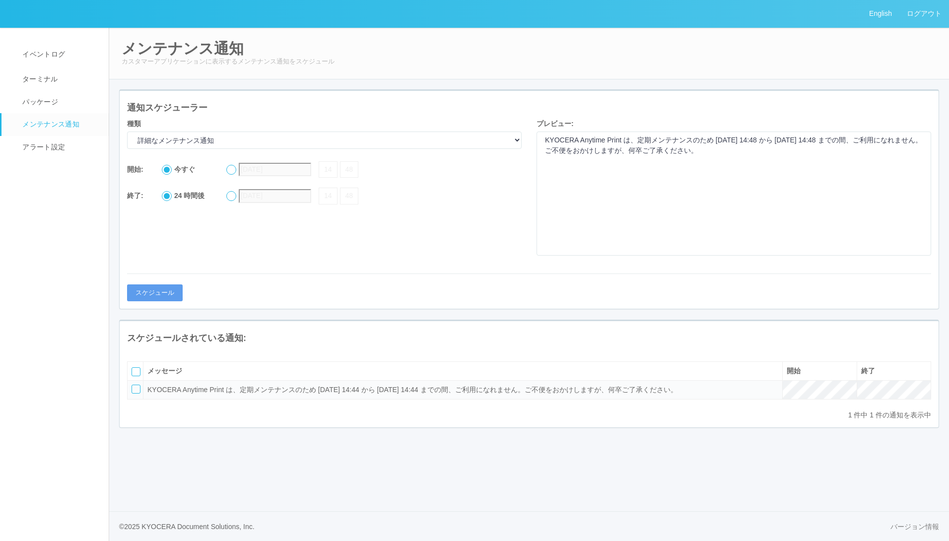
click at [232, 175] on div at bounding box center [231, 170] width 10 height 10
click at [233, 201] on div at bounding box center [231, 196] width 10 height 10
click at [293, 203] on input "2025/09/18" at bounding box center [275, 195] width 72 height 13
click at [349, 188] on icon at bounding box center [349, 188] width 0 height 0
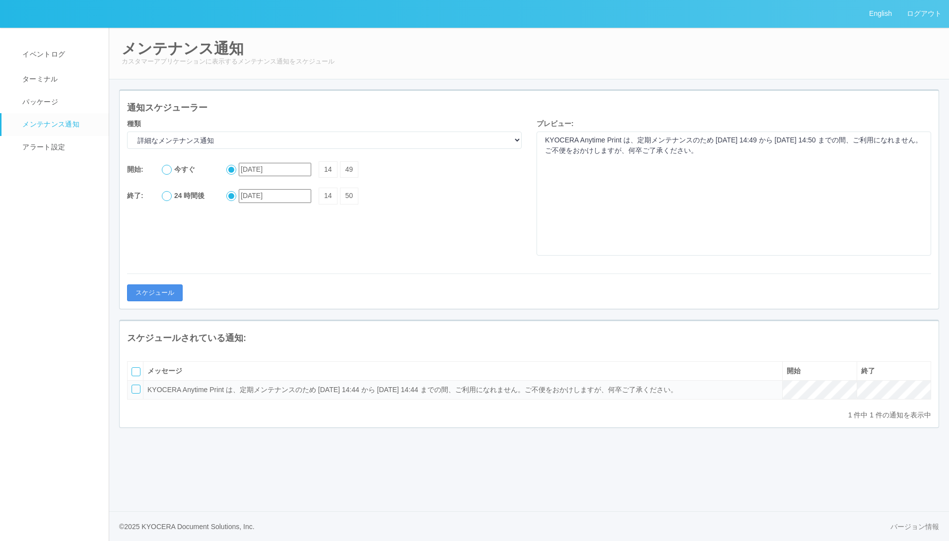
click at [156, 290] on button "スケジュール" at bounding box center [155, 292] width 56 height 17
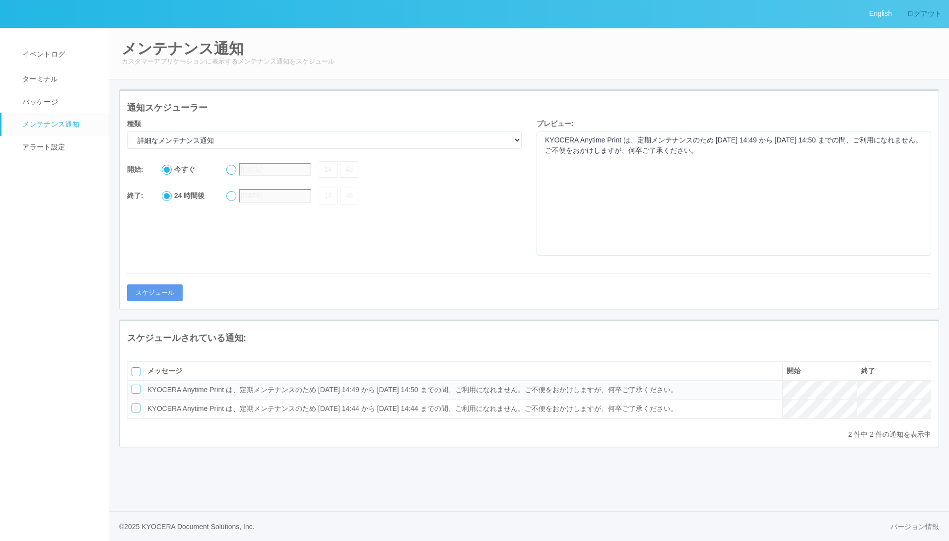
click at [926, 12] on link "ログアウト" at bounding box center [925, 13] width 50 height 27
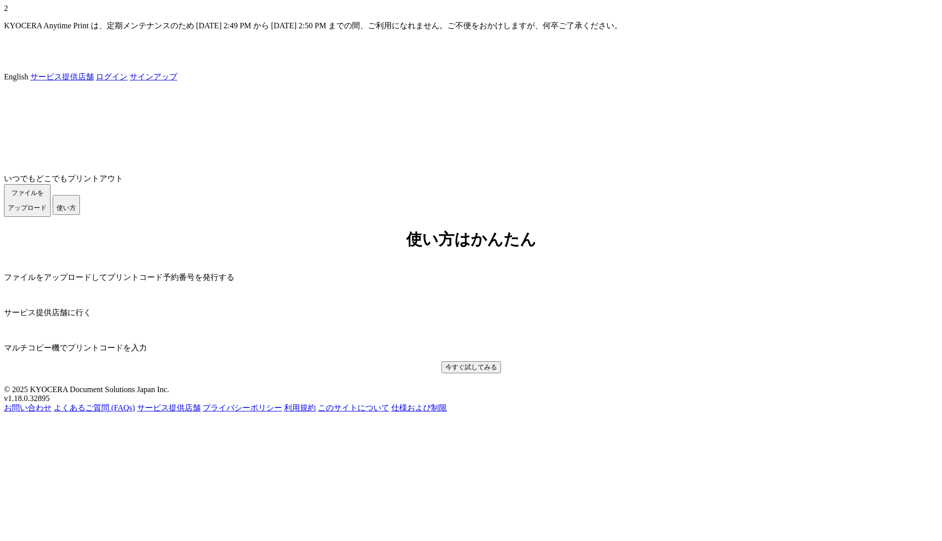
click at [18, 12] on div "2" at bounding box center [471, 8] width 934 height 9
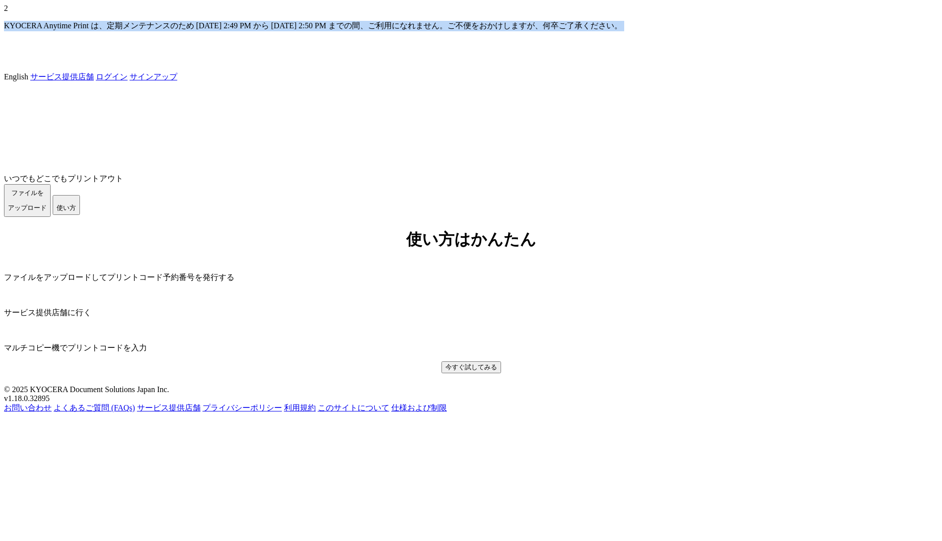
click at [0, 12] on html "2 KYOCERA Anytime Print は、定期メンテナンスのため [DATE] 2:49 PM から [DATE] 2:50 PM までの間、ご利用…" at bounding box center [471, 209] width 942 height 418
drag, startPoint x: -2, startPoint y: 12, endPoint x: 165, endPoint y: 59, distance: 173.7
click at [165, 63] on div at bounding box center [471, 63] width 934 height 0
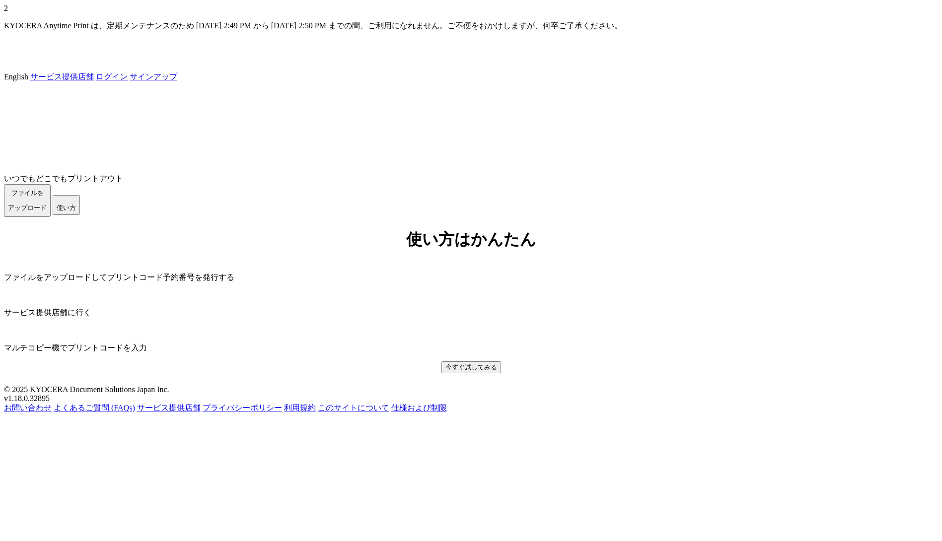
click at [4, 4] on icon at bounding box center [4, 4] width 0 height 0
